Goal: Obtain resource: Download file/media

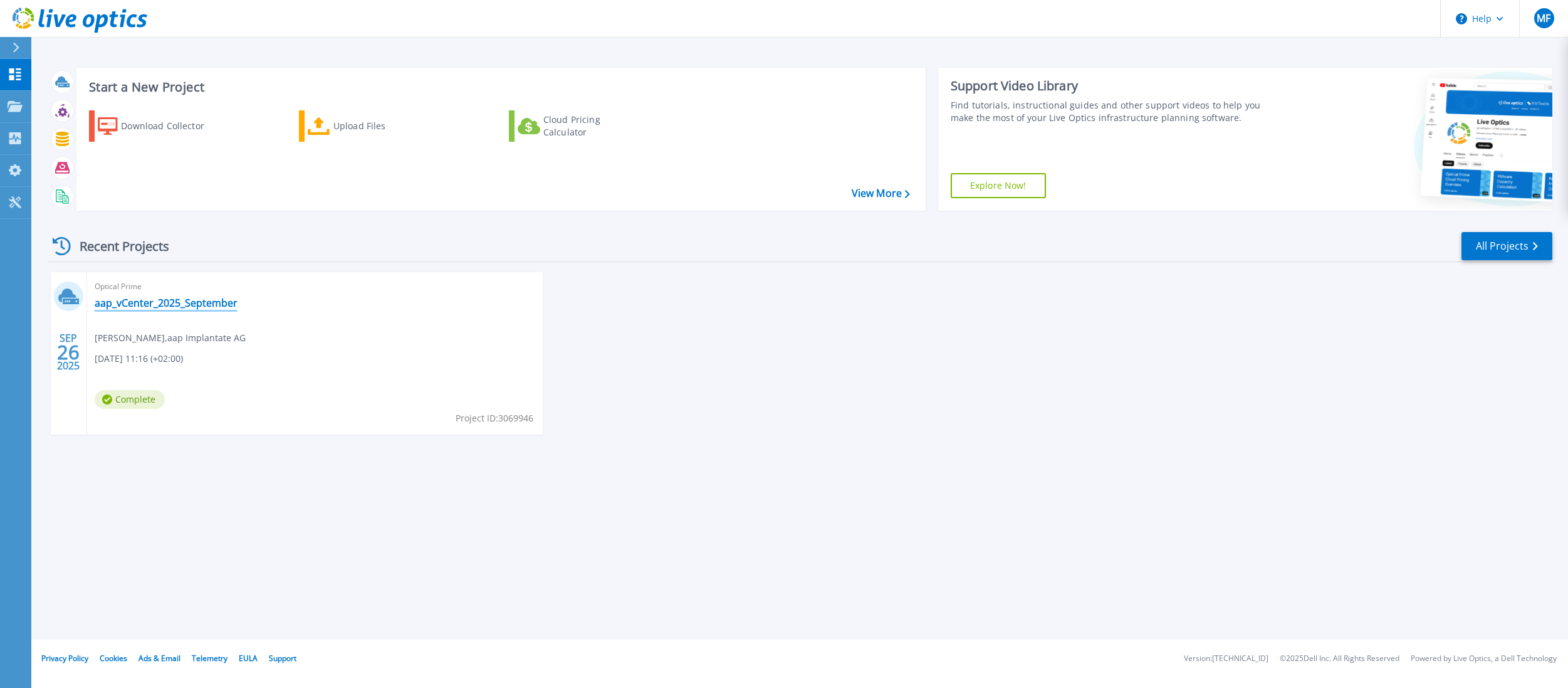
click at [166, 306] on link "aap_vCenter_2025_September" at bounding box center [166, 302] width 143 height 12
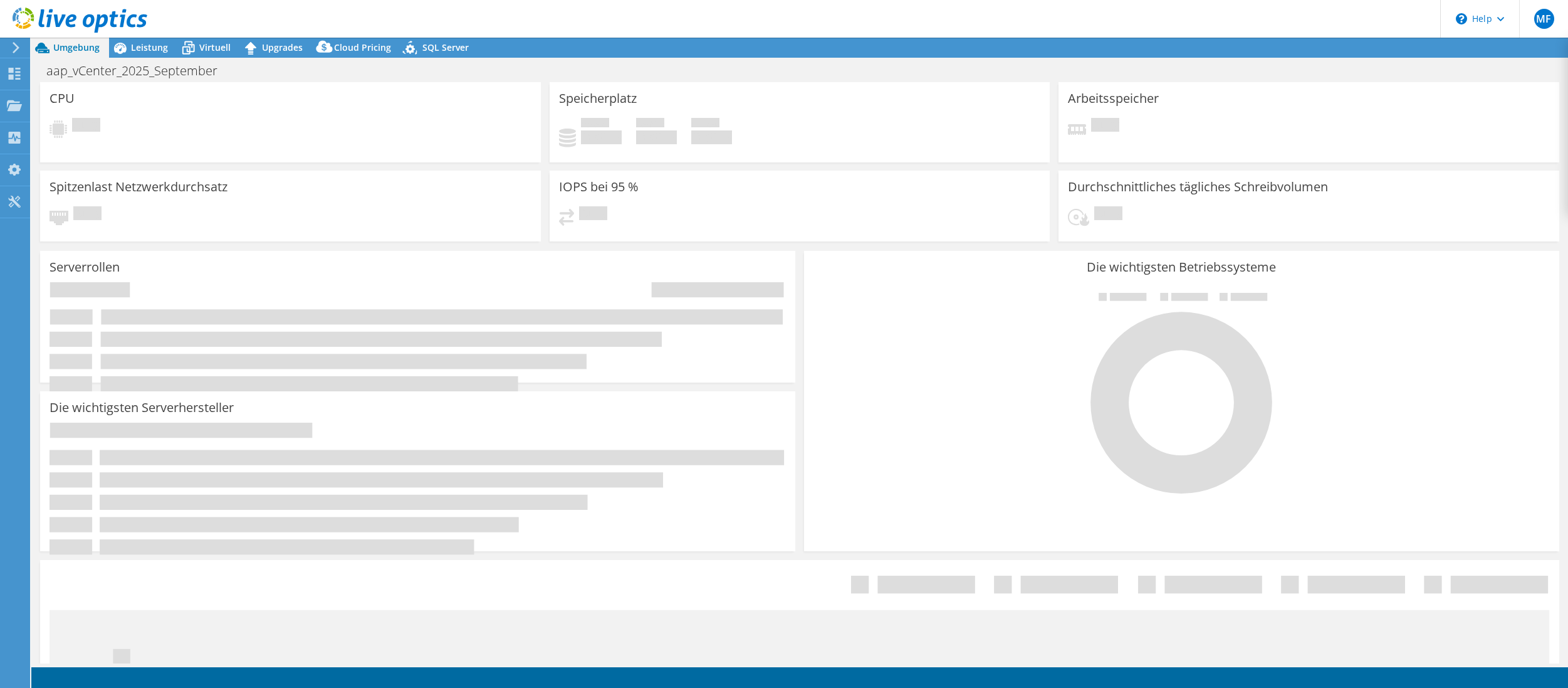
select select "USD"
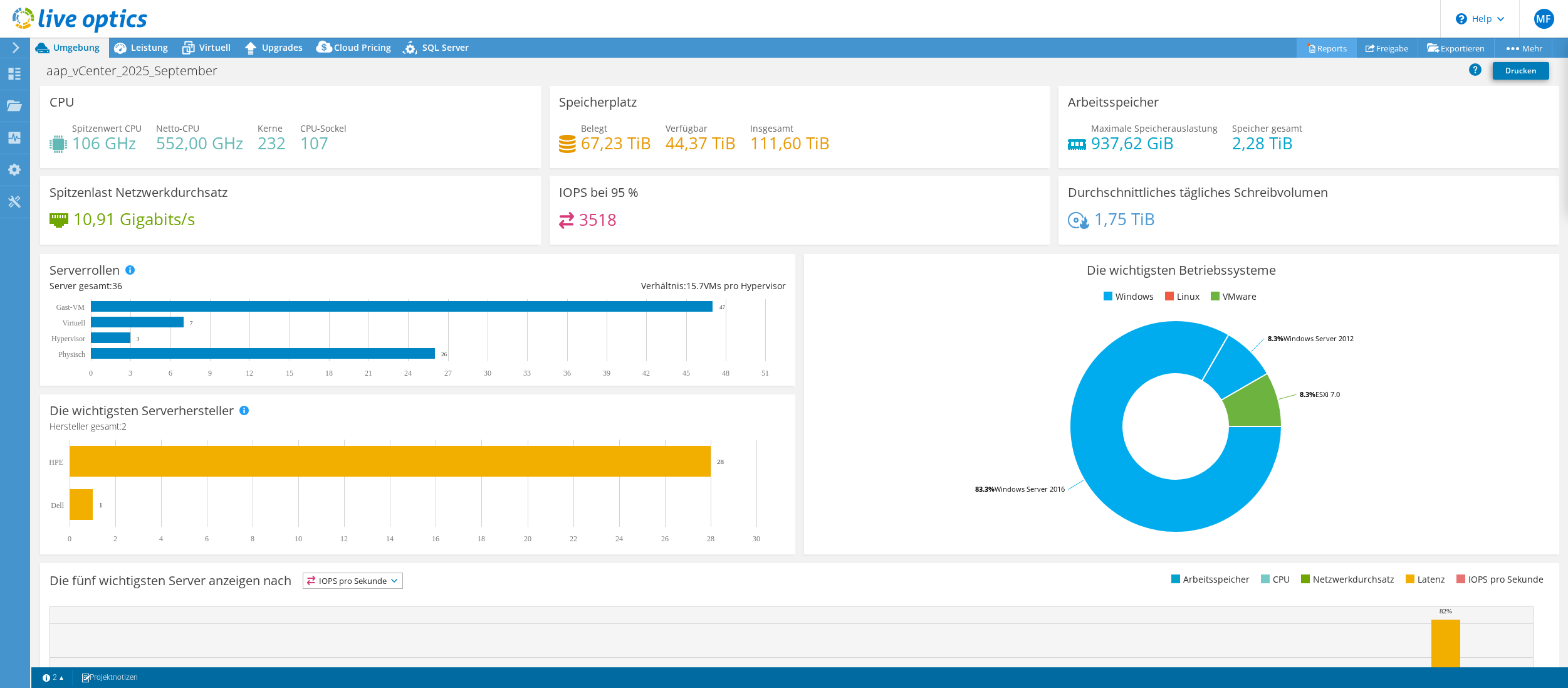
click at [1315, 44] on link "Reports" at bounding box center [1326, 48] width 60 height 20
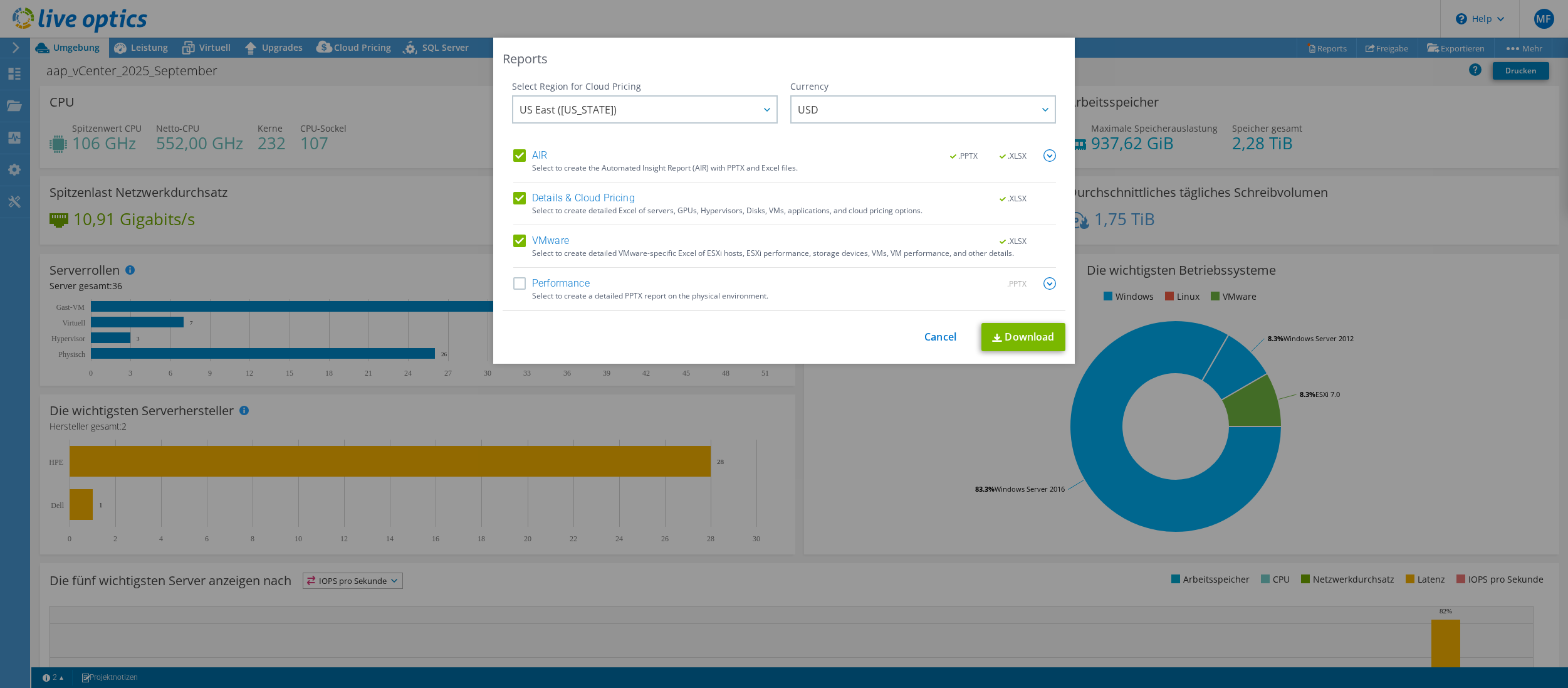
click at [519, 284] on label "Performance" at bounding box center [551, 283] width 77 height 12
click at [0, 0] on input "Performance" at bounding box center [0, 0] width 0 height 0
click at [673, 112] on span "US East ([US_STATE])" at bounding box center [648, 109] width 257 height 25
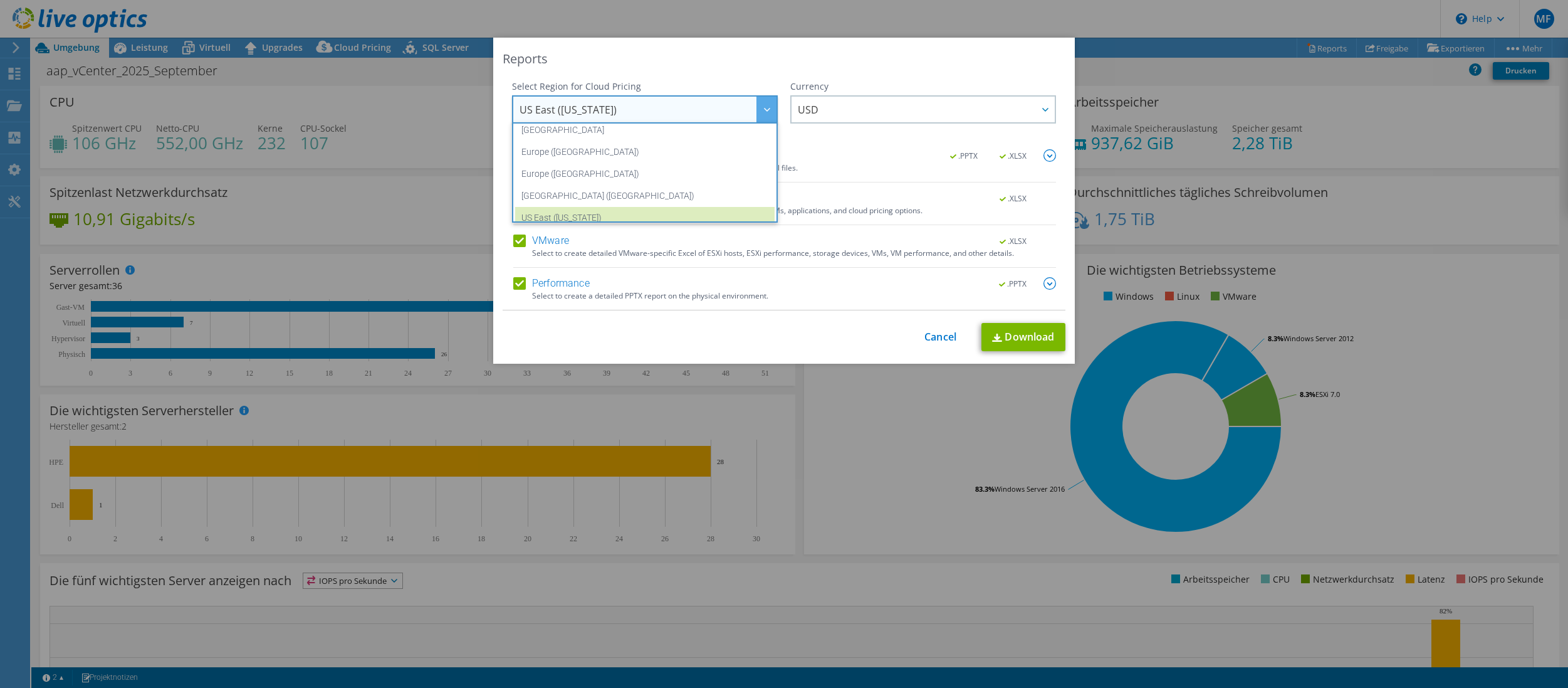
scroll to position [131, 0]
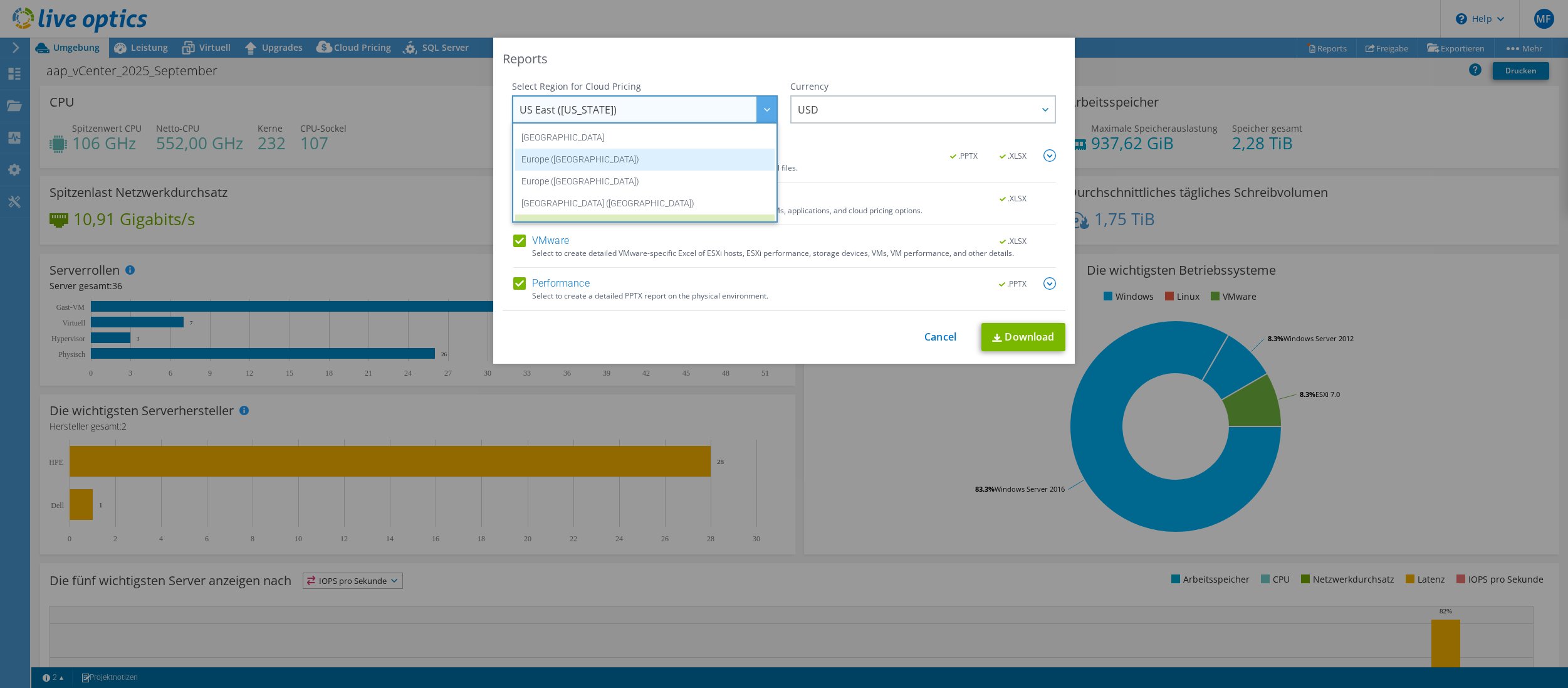
click at [726, 163] on li "Europe ([GEOGRAPHIC_DATA])" at bounding box center [645, 159] width 260 height 22
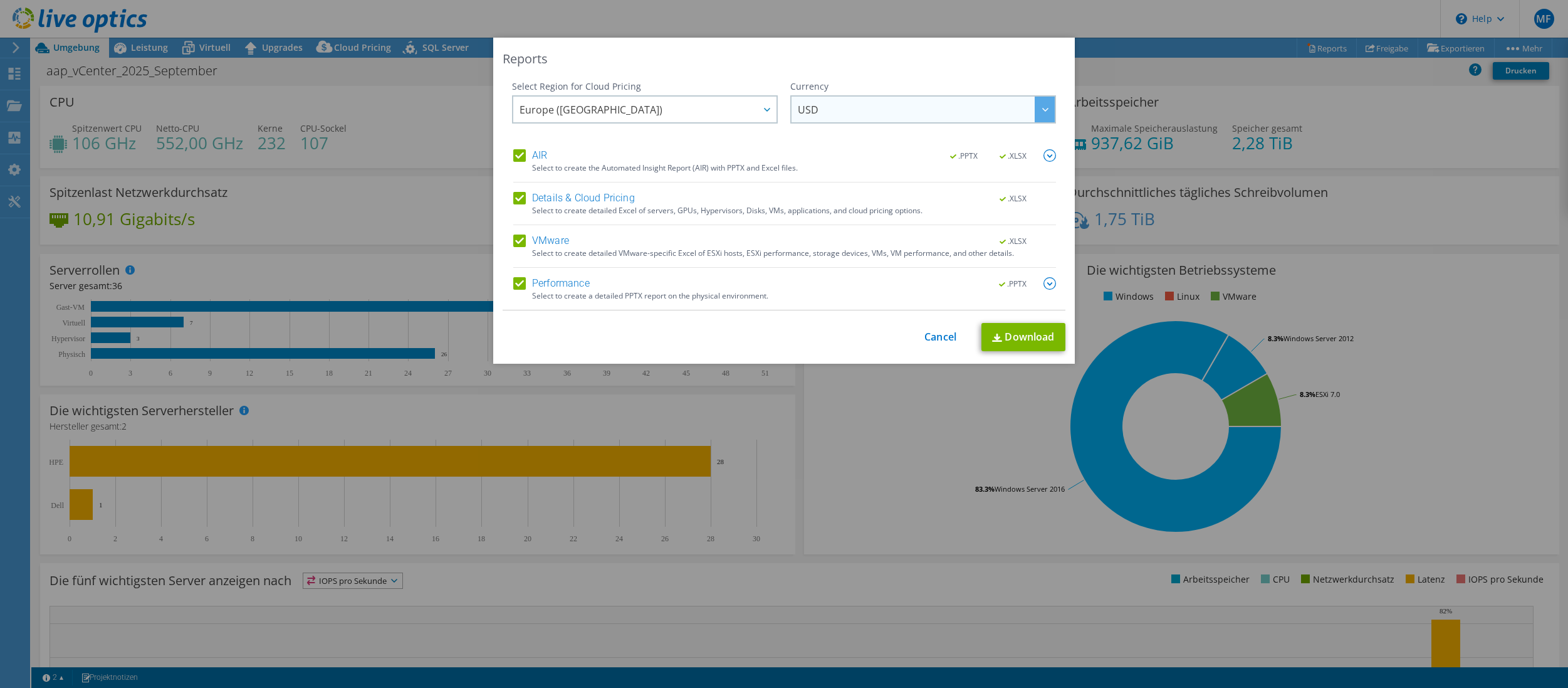
click at [852, 120] on span "USD" at bounding box center [926, 109] width 257 height 25
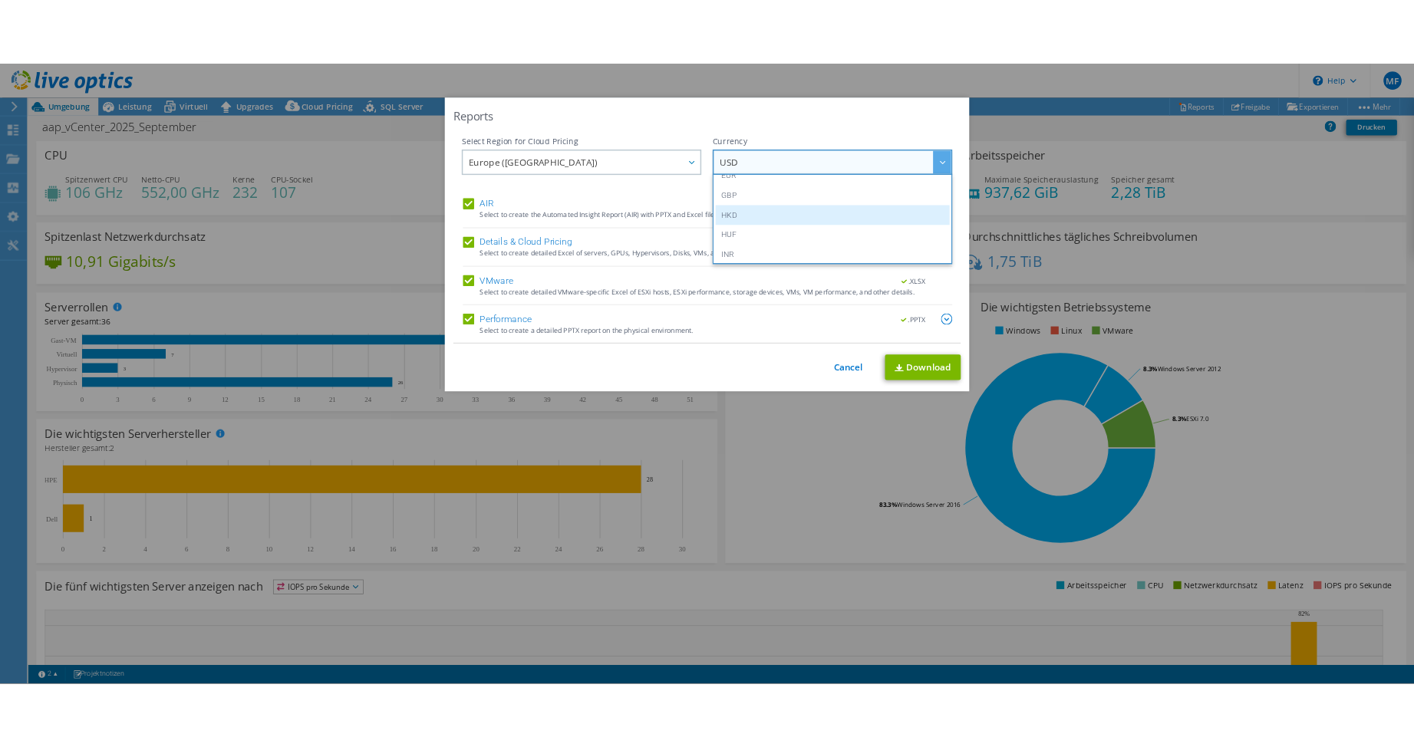
scroll to position [153, 0]
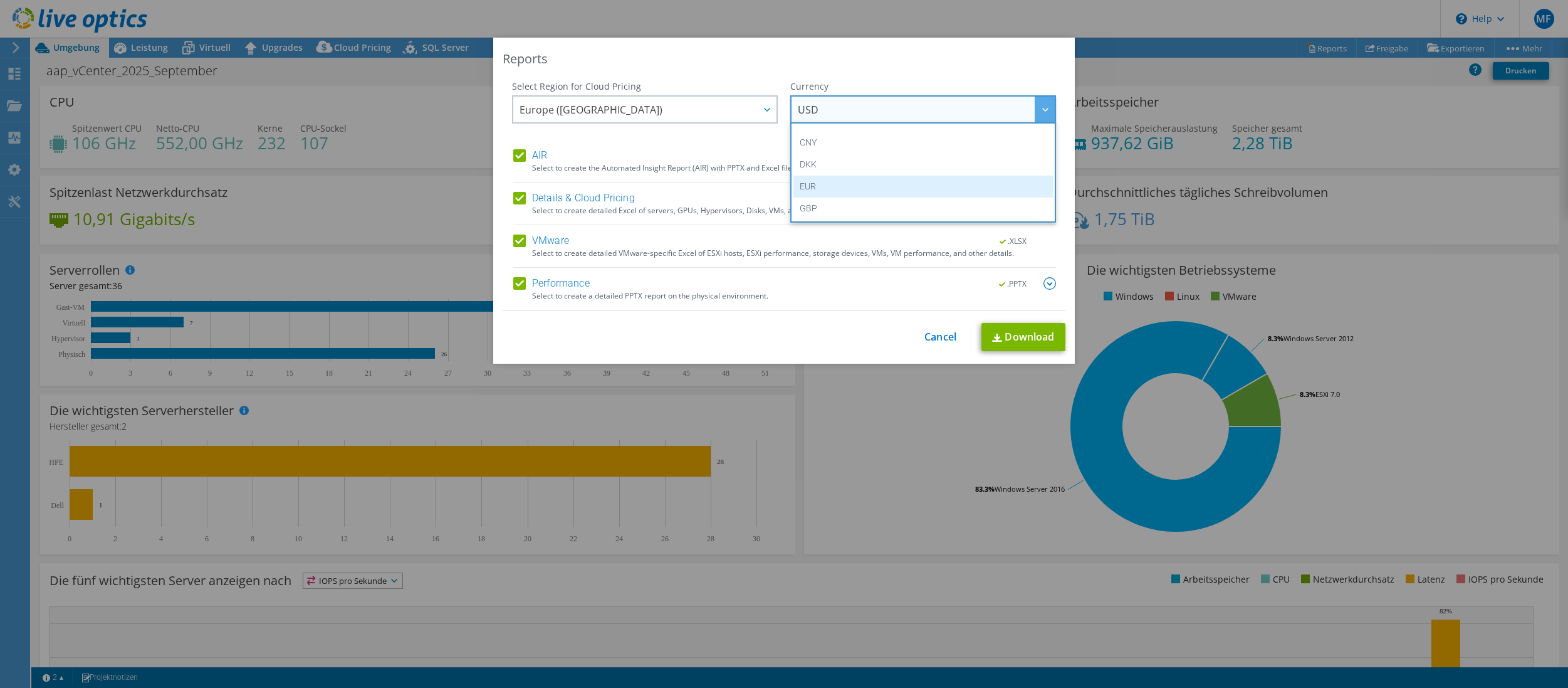
click at [823, 183] on li "EUR" at bounding box center [923, 186] width 260 height 22
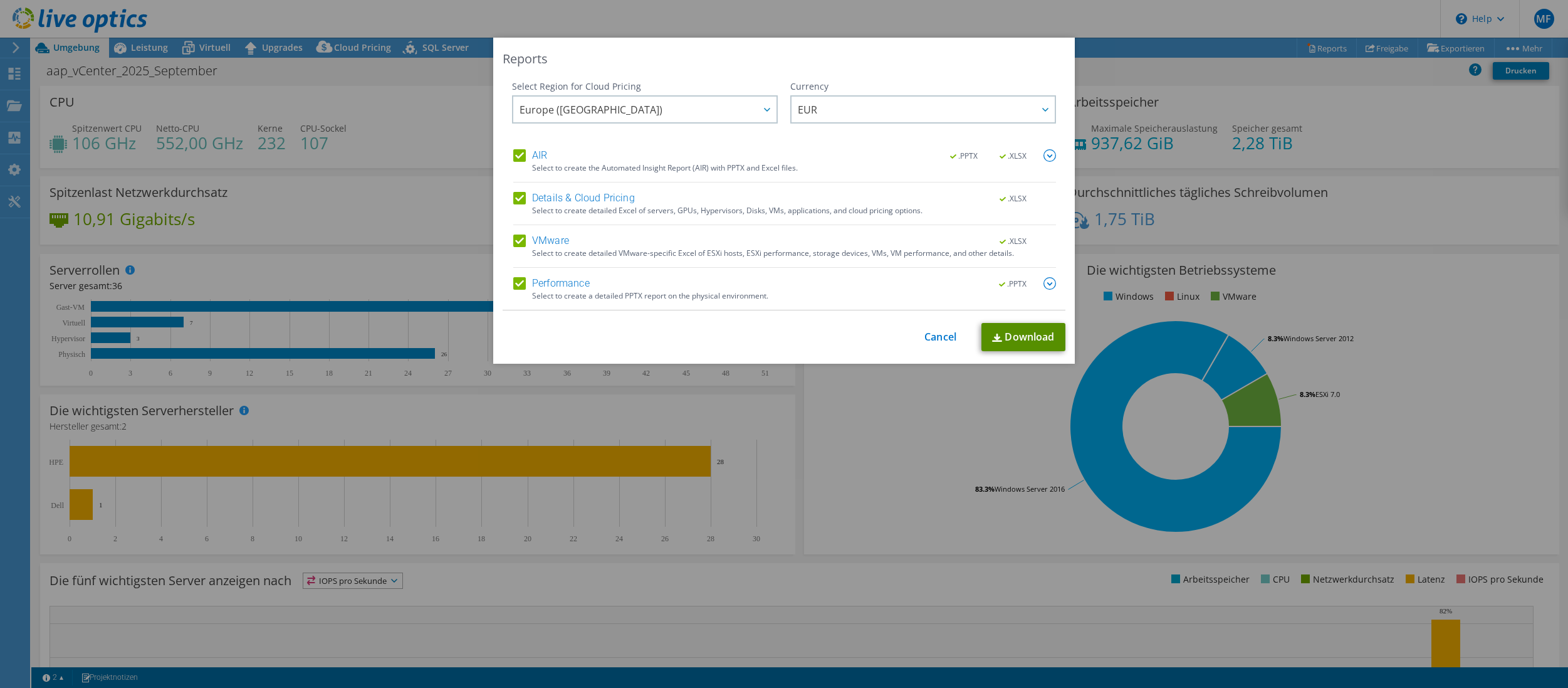
click at [1019, 337] on link "Download" at bounding box center [1022, 337] width 84 height 29
click at [932, 335] on link "Cancel" at bounding box center [940, 337] width 32 height 12
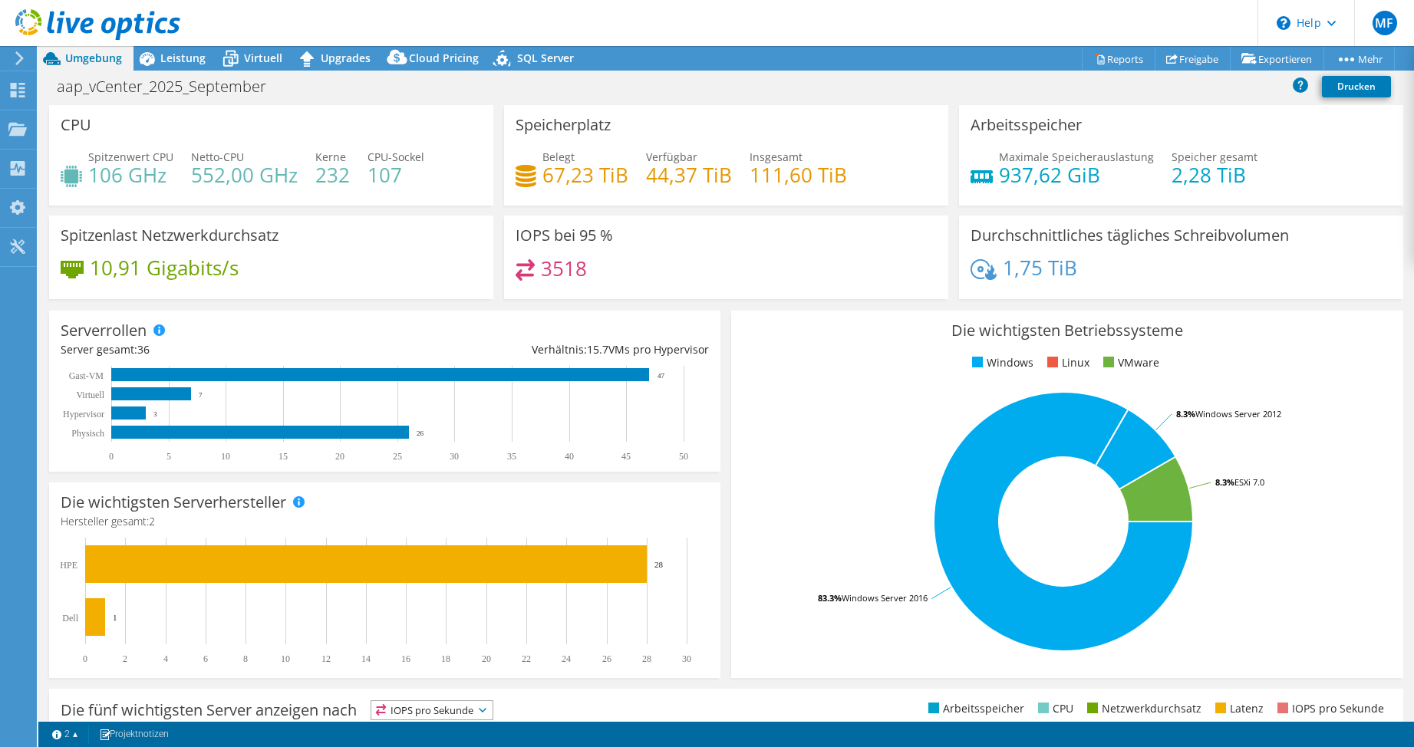
click at [499, 204] on div "Speicherplatz Belegt 67,23 TiB [STREET_ADDRESS] Insgesamt 111,60 TiB" at bounding box center [726, 155] width 455 height 101
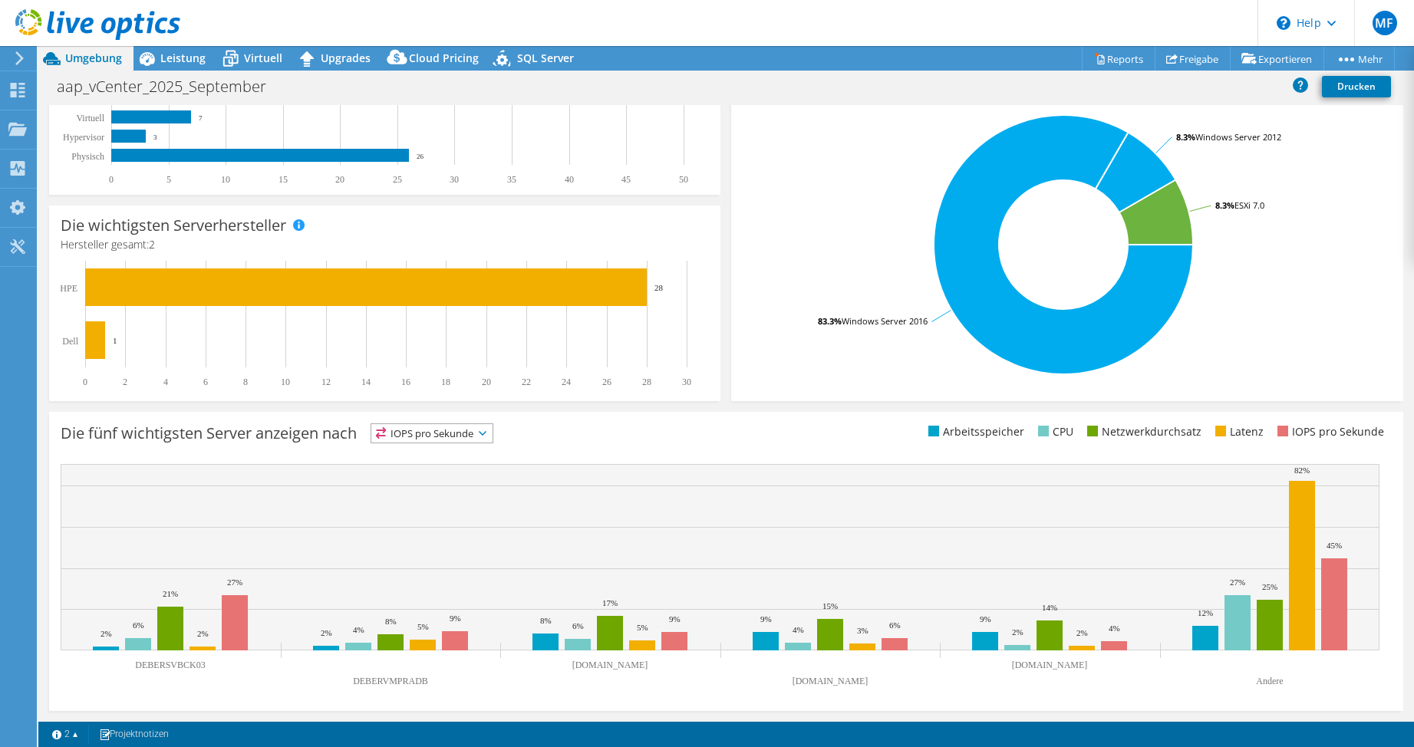
scroll to position [0, 0]
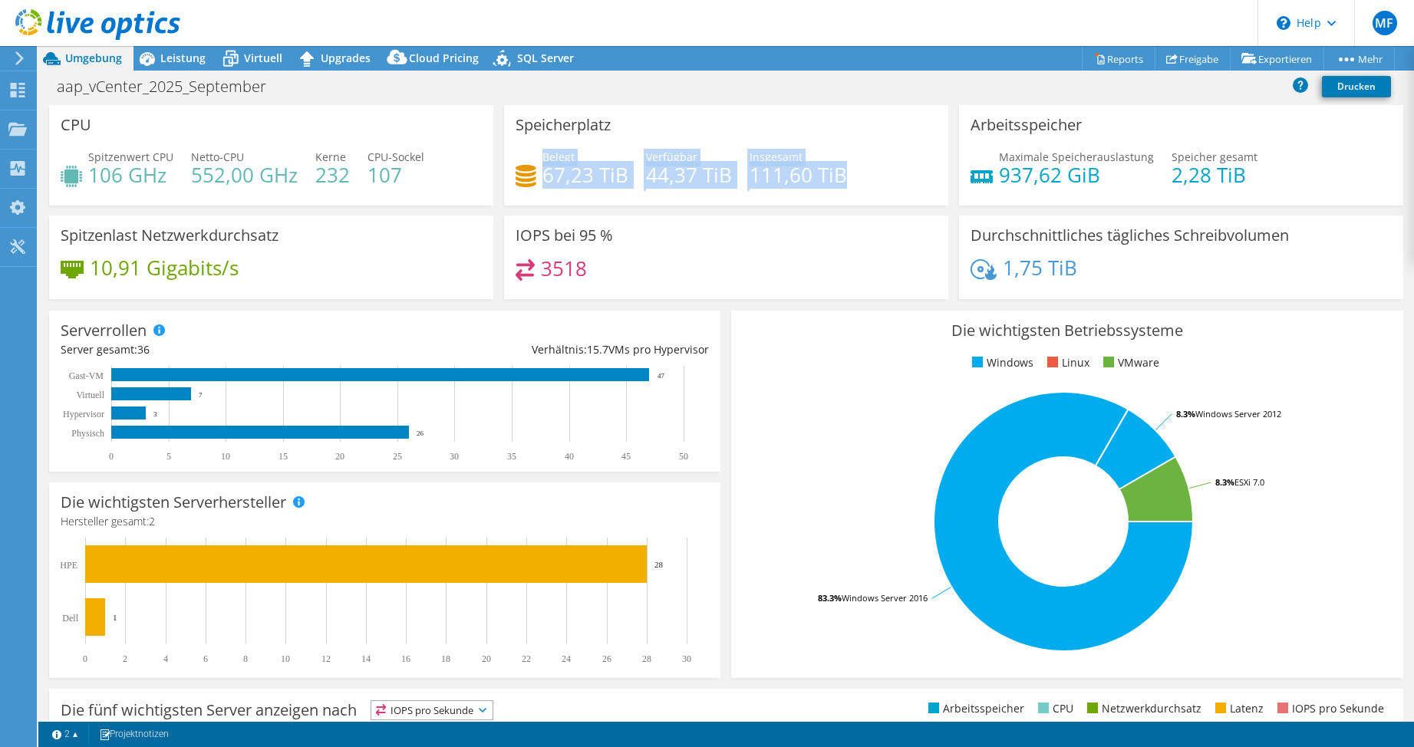
drag, startPoint x: 538, startPoint y: 172, endPoint x: 847, endPoint y: 170, distance: 309.2
click at [847, 170] on div "Belegt 67,23 TiB [STREET_ADDRESS] Insgesamt 111,60 TiB" at bounding box center [726, 174] width 421 height 50
click at [846, 170] on div "Belegt 67,23 TiB [STREET_ADDRESS] Insgesamt 111,60 TiB" at bounding box center [726, 174] width 421 height 50
drag, startPoint x: 845, startPoint y: 172, endPoint x: 537, endPoint y: 165, distance: 308.5
click at [537, 165] on div "Belegt 67,23 TiB [STREET_ADDRESS] Insgesamt 111,60 TiB" at bounding box center [726, 174] width 421 height 50
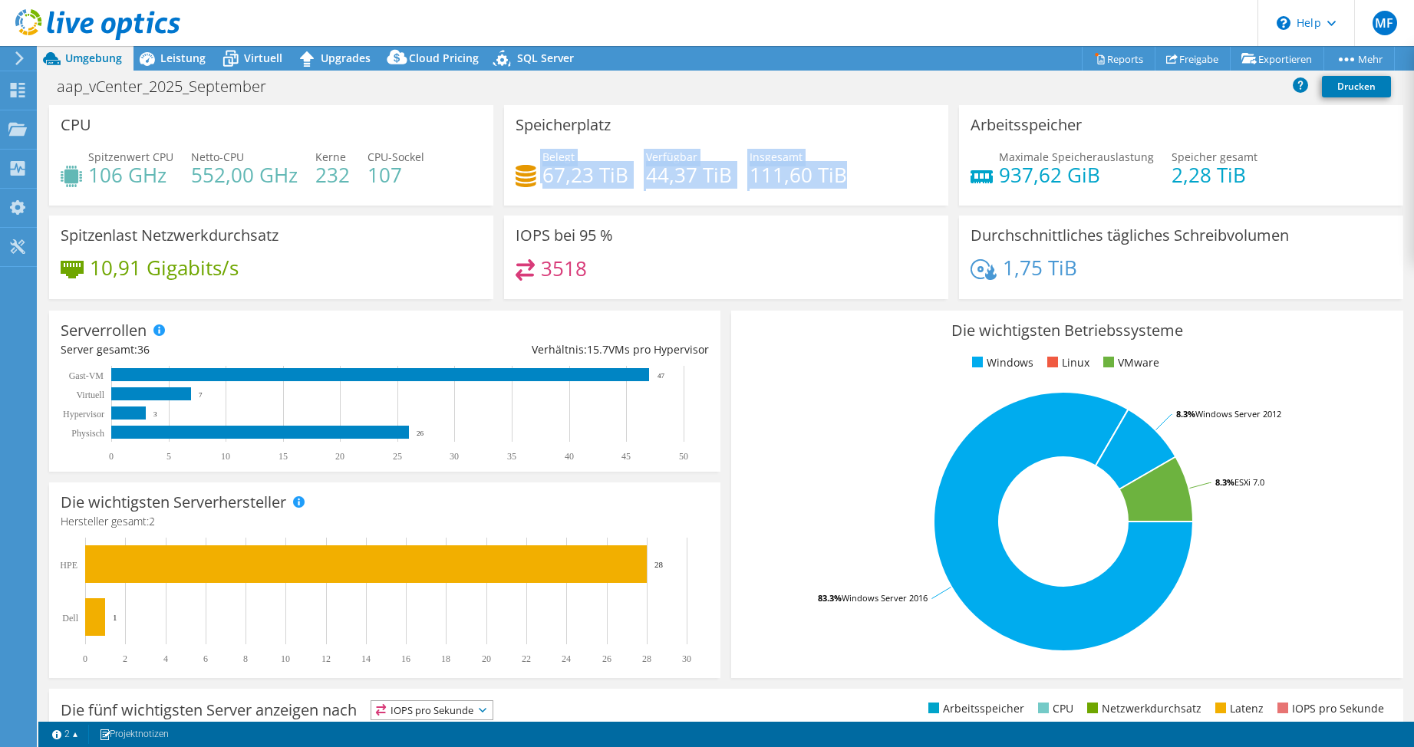
click at [537, 163] on div "Belegt 67,23 TiB" at bounding box center [572, 166] width 113 height 35
drag, startPoint x: 539, startPoint y: 166, endPoint x: 842, endPoint y: 166, distance: 303.8
click at [842, 166] on div "Belegt 67,23 TiB [STREET_ADDRESS] Insgesamt 111,60 TiB" at bounding box center [726, 174] width 421 height 50
drag, startPoint x: 841, startPoint y: 172, endPoint x: 539, endPoint y: 153, distance: 302.1
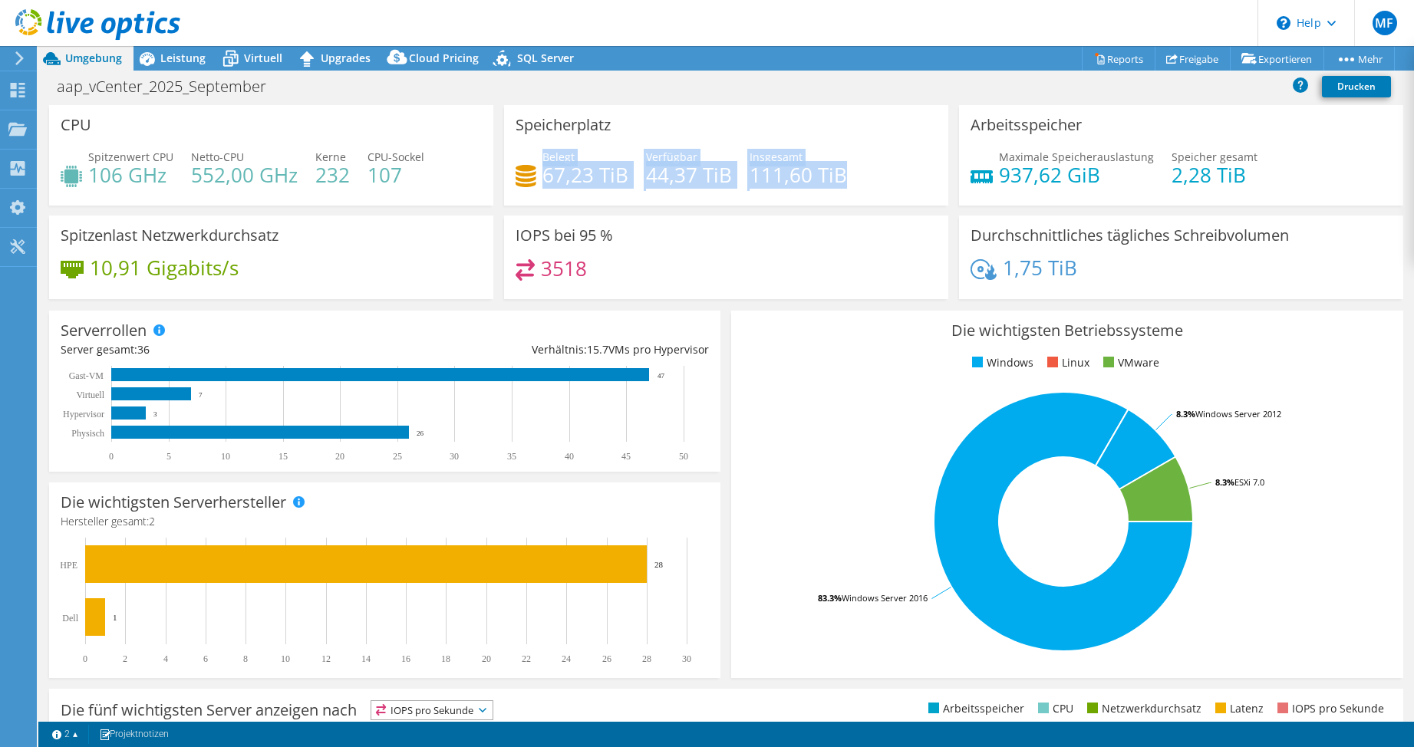
click at [539, 153] on div "Belegt 67,23 TiB [STREET_ADDRESS] Insgesamt 111,60 TiB" at bounding box center [726, 174] width 421 height 50
click at [542, 153] on span "Belegt" at bounding box center [558, 157] width 32 height 15
drag, startPoint x: 539, startPoint y: 153, endPoint x: 839, endPoint y: 163, distance: 299.4
click at [839, 163] on div "Belegt 67,23 TiB [STREET_ADDRESS] Insgesamt 111,60 TiB" at bounding box center [726, 174] width 421 height 50
click at [839, 166] on h4 "111,60 TiB" at bounding box center [798, 174] width 97 height 17
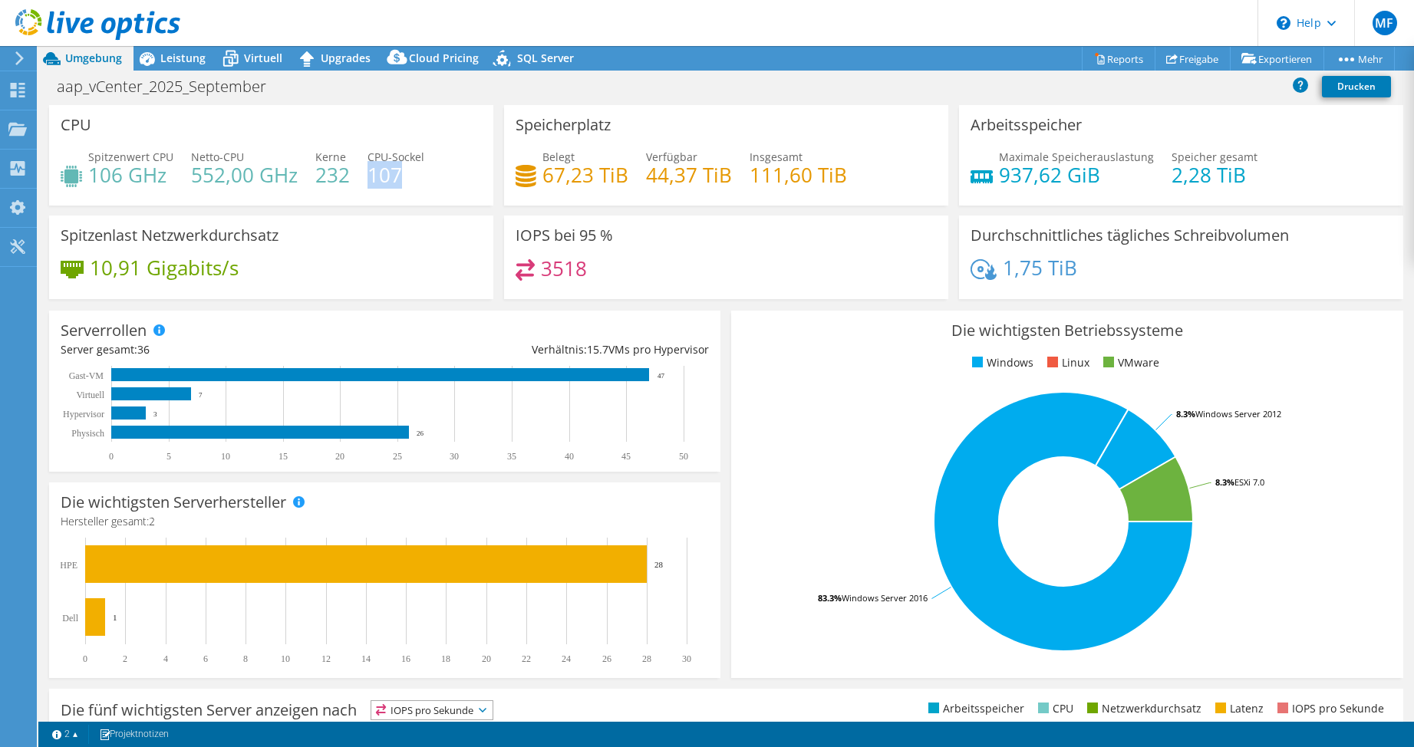
drag, startPoint x: 397, startPoint y: 178, endPoint x: 367, endPoint y: 173, distance: 30.3
click at [368, 173] on h4 "107" at bounding box center [396, 174] width 57 height 17
click at [693, 242] on div "IOPS bei 95 % 3518" at bounding box center [726, 258] width 444 height 84
